Goal: Navigation & Orientation: Find specific page/section

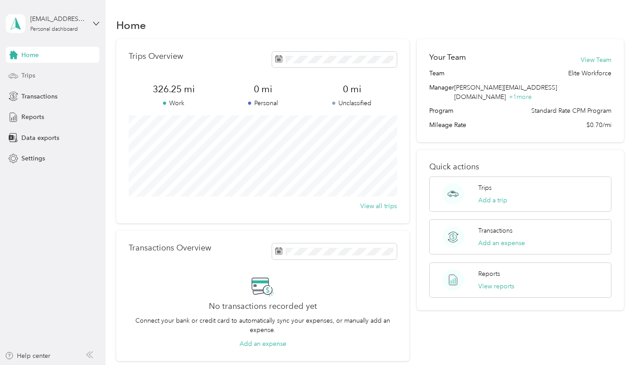
click at [51, 72] on div "Trips" at bounding box center [52, 76] width 93 height 16
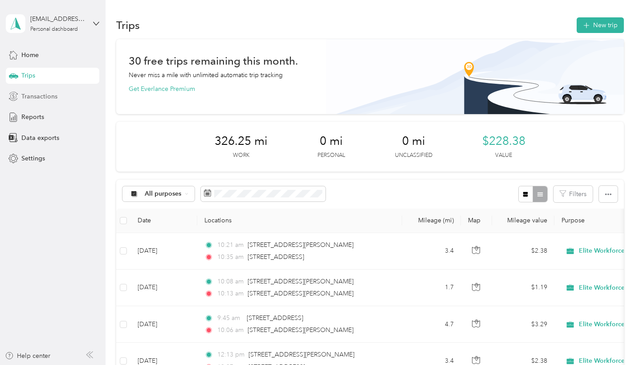
click at [50, 93] on span "Transactions" at bounding box center [39, 96] width 36 height 9
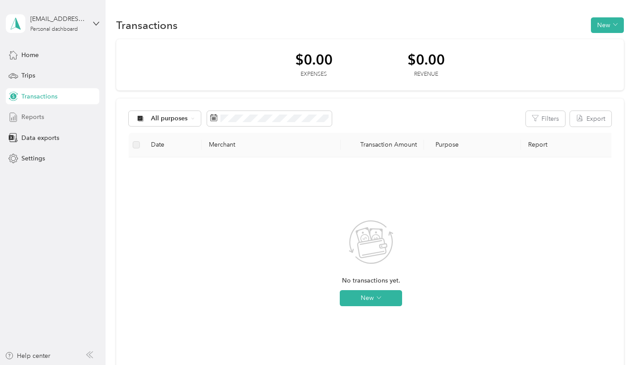
click at [45, 118] on div "Reports" at bounding box center [52, 117] width 93 height 16
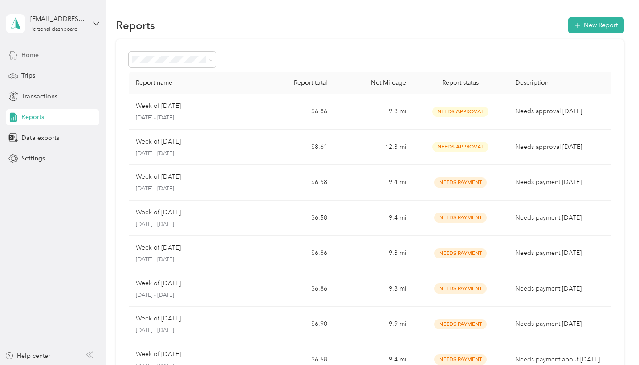
click at [29, 51] on span "Home" at bounding box center [29, 54] width 17 height 9
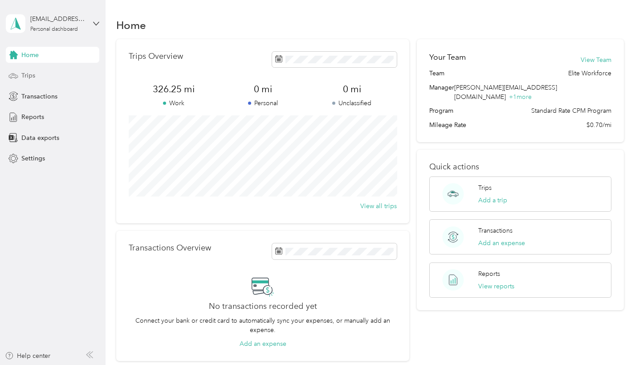
click at [36, 79] on div "Trips" at bounding box center [52, 76] width 93 height 16
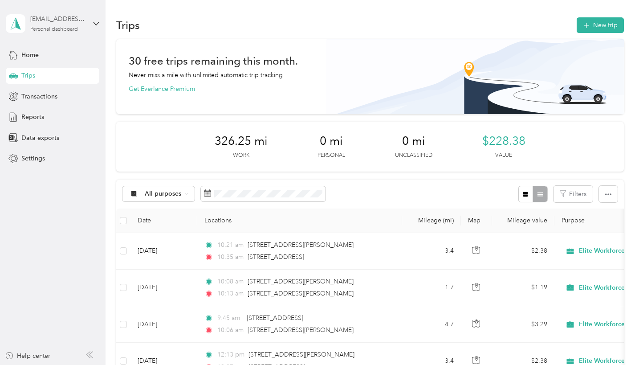
click at [57, 23] on div "[EMAIL_ADDRESS][DOMAIN_NAME]" at bounding box center [58, 18] width 56 height 9
click at [52, 71] on div "Log out" at bounding box center [99, 73] width 175 height 16
